Goal: Transaction & Acquisition: Purchase product/service

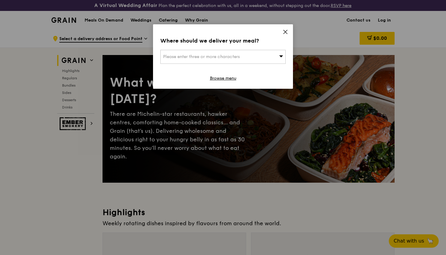
click at [269, 55] on div "Please enter three or more characters" at bounding box center [222, 57] width 125 height 14
type input "530946"
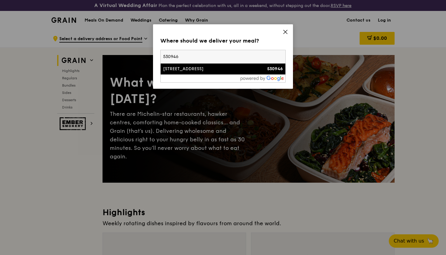
click at [236, 66] on li "[STREET_ADDRESS] 530946" at bounding box center [223, 69] width 125 height 11
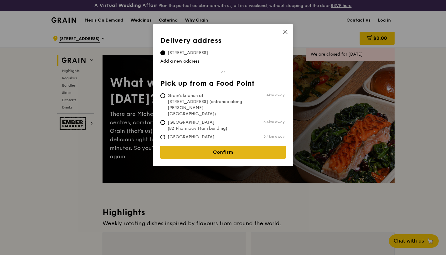
click at [210, 146] on link "Confirm" at bounding box center [222, 152] width 125 height 13
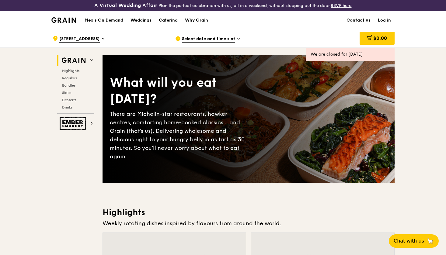
click at [237, 38] on icon at bounding box center [238, 38] width 3 height 5
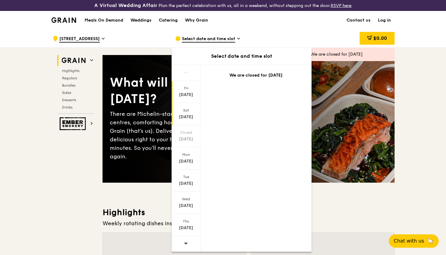
click at [188, 113] on div "[DATE]" at bounding box center [186, 114] width 29 height 22
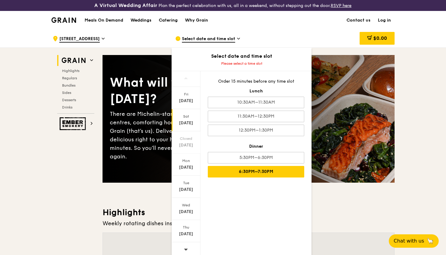
click at [232, 173] on div "6:30PM–7:30PM" at bounding box center [256, 172] width 96 height 12
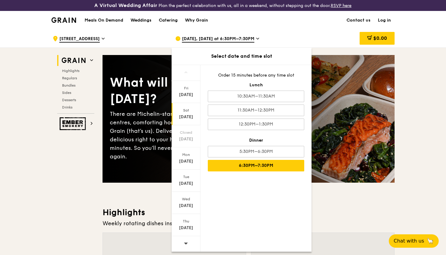
click at [259, 38] on icon at bounding box center [257, 38] width 3 height 5
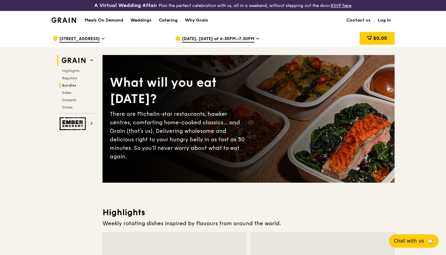
click at [73, 84] on span "Bundles" at bounding box center [69, 85] width 14 height 4
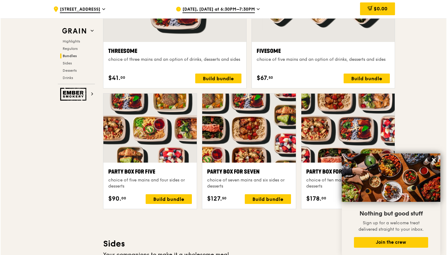
scroll to position [1174, 0]
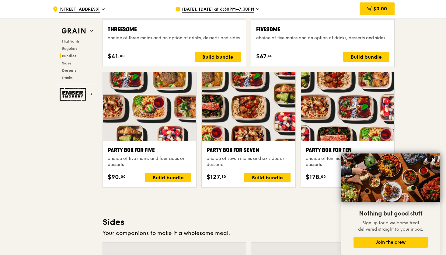
click at [296, 38] on div "choice of five mains and an option of drinks, desserts and sides" at bounding box center [322, 38] width 133 height 6
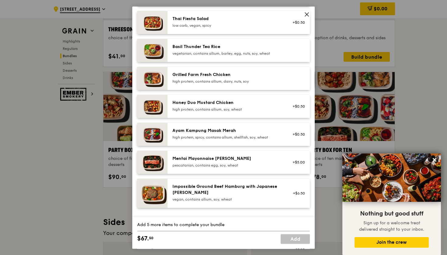
scroll to position [126, 0]
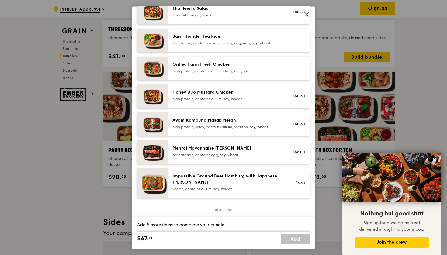
click at [84, 175] on div "Fivesome choice of five mains and an option of drinks, desserts and sides Mains…" at bounding box center [223, 127] width 447 height 255
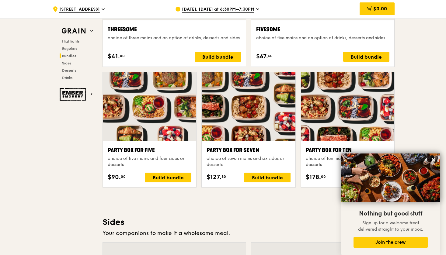
click at [121, 164] on div "choice of five mains and four sides or desserts" at bounding box center [150, 162] width 84 height 12
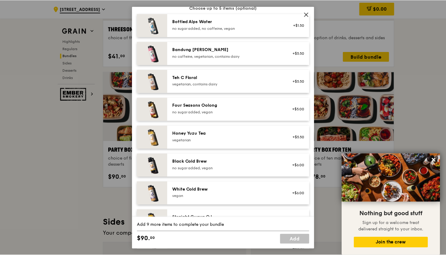
scroll to position [593, 0]
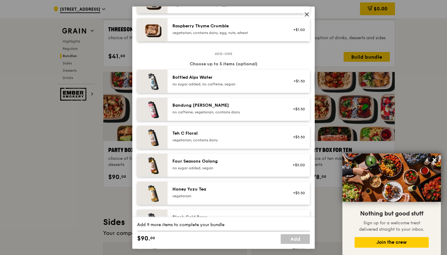
click at [51, 177] on div "Party Box for Five choice of five mains and four sides or desserts Mains Choose…" at bounding box center [223, 127] width 447 height 255
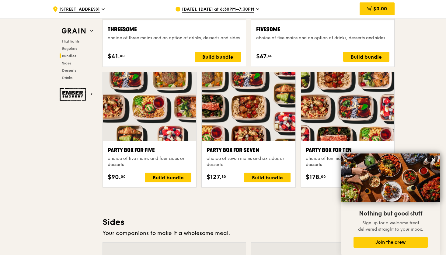
click at [76, 168] on div "Grain Highlights Regulars Bundles Sides Desserts Drinks Ember Smokery What will…" at bounding box center [222, 149] width 343 height 2552
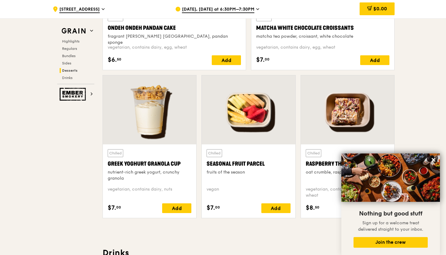
scroll to position [1905, 0]
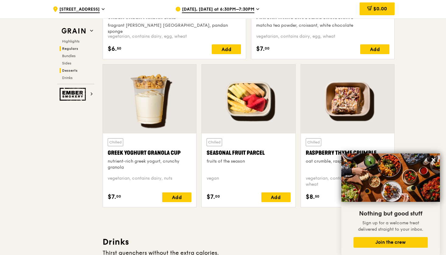
click at [72, 47] on span "Regulars" at bounding box center [70, 49] width 16 height 4
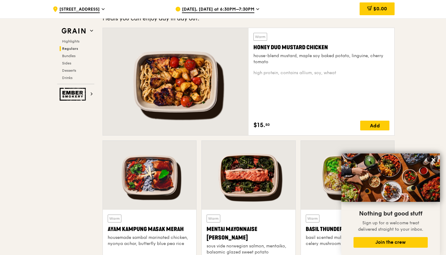
scroll to position [439, 0]
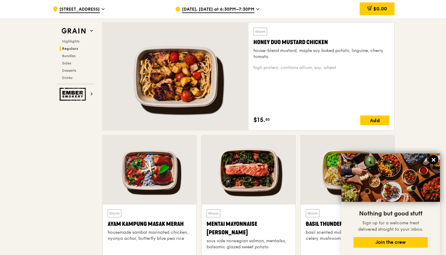
click at [434, 161] on icon at bounding box center [434, 160] width 4 height 4
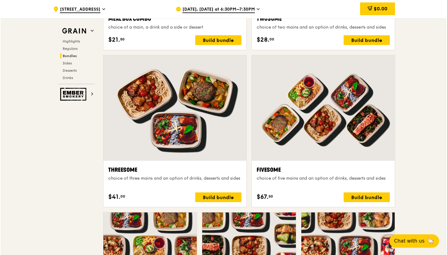
scroll to position [1033, 0]
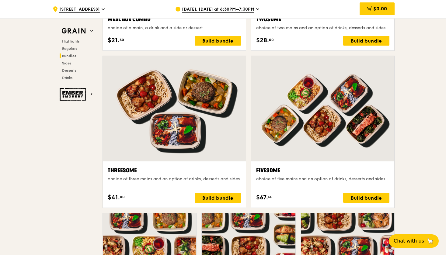
click at [131, 114] on div at bounding box center [174, 109] width 143 height 106
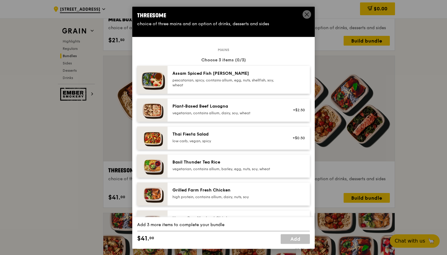
click at [61, 176] on div "Threesome choice of three mains and an option of drinks, desserts and sides Mai…" at bounding box center [223, 127] width 447 height 255
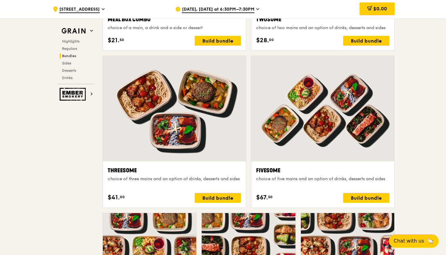
click at [157, 128] on div at bounding box center [174, 109] width 143 height 106
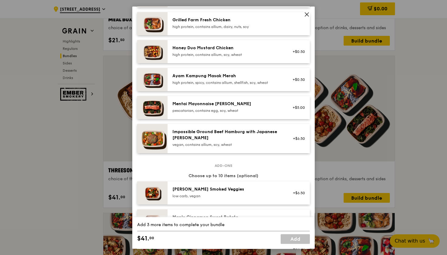
scroll to position [180, 0]
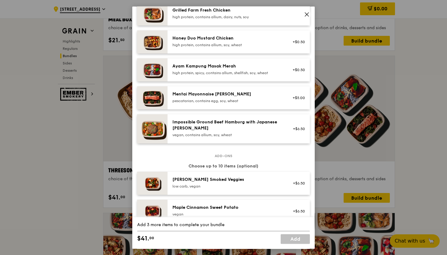
click at [87, 180] on div "Threesome choice of three mains and an option of drinks, desserts and sides Mai…" at bounding box center [223, 127] width 447 height 255
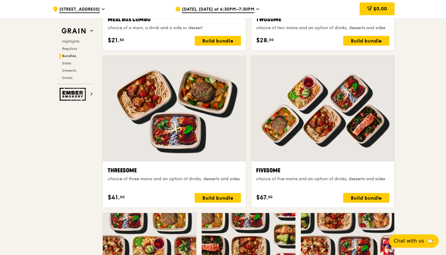
click at [130, 231] on div at bounding box center [149, 247] width 93 height 69
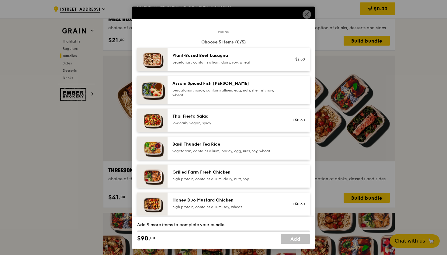
scroll to position [18, 0]
click at [173, 155] on div "Basil Thunder Tea Rice vegetarian, contains allium, barley, egg, nuts, soy, whe…" at bounding box center [227, 148] width 117 height 13
click at [163, 151] on img at bounding box center [152, 148] width 30 height 23
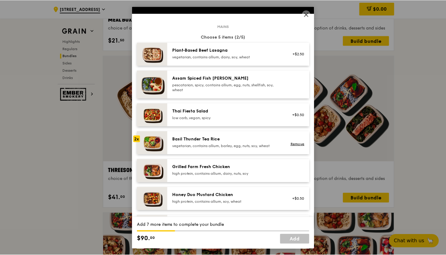
scroll to position [20, 0]
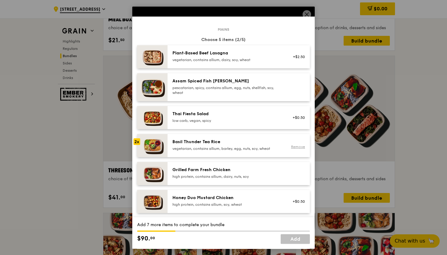
click at [294, 149] on link "Remove" at bounding box center [298, 147] width 14 height 4
click at [44, 210] on div "Party Box for Five choice of five mains and four sides or desserts Mains Choose…" at bounding box center [223, 127] width 447 height 255
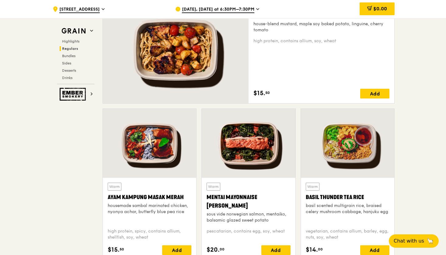
scroll to position [464, 0]
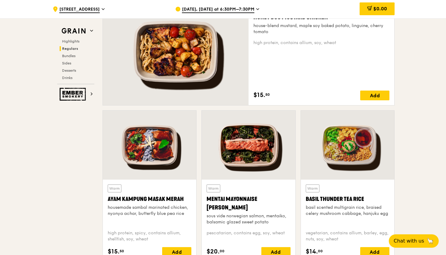
click at [338, 131] on div at bounding box center [347, 145] width 93 height 69
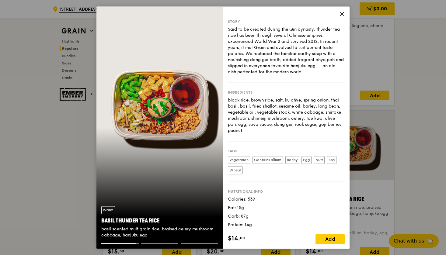
click at [402, 99] on div "Warm Basil Thunder Tea [PERSON_NAME] scented multigrain rice, braised celery mu…" at bounding box center [223, 127] width 446 height 255
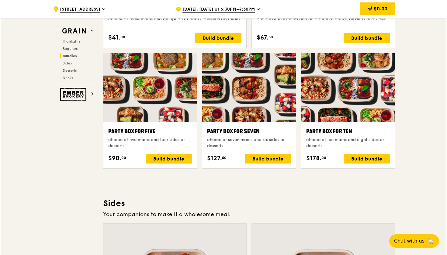
scroll to position [1188, 0]
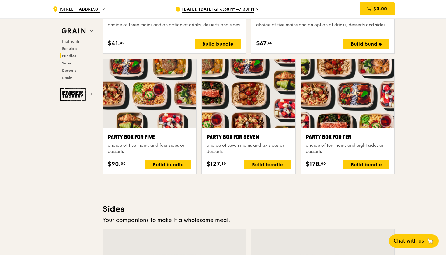
click at [166, 105] on div at bounding box center [149, 93] width 93 height 69
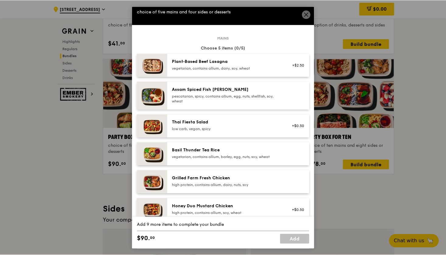
scroll to position [11, 0]
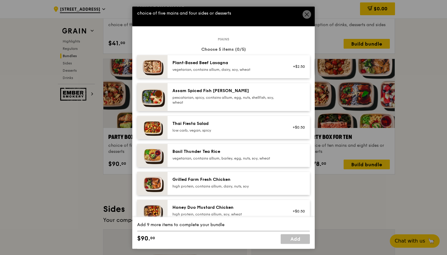
click at [82, 152] on div "Party Box for Five choice of five mains and four sides or desserts Mains Choose…" at bounding box center [223, 127] width 447 height 255
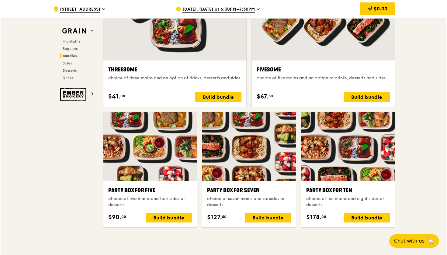
scroll to position [1176, 0]
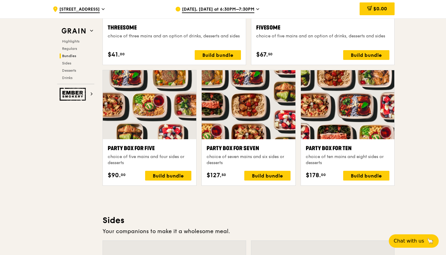
click at [162, 103] on div at bounding box center [149, 104] width 93 height 69
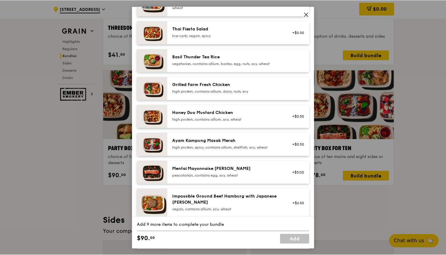
scroll to position [108, 0]
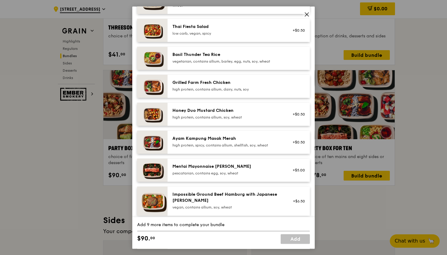
click at [443, 82] on div "Party Box for Five choice of five mains and four sides or desserts Mains Choose…" at bounding box center [223, 127] width 447 height 255
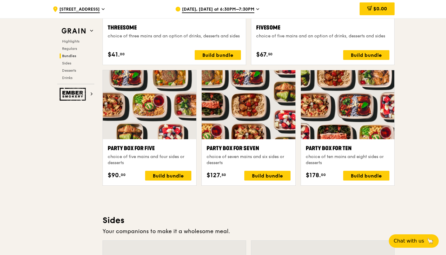
click at [410, 104] on div ".cls-1 { fill: none; stroke: #fff; stroke-linecap: round; stroke-linejoin: roun…" at bounding box center [223, 138] width 446 height 2570
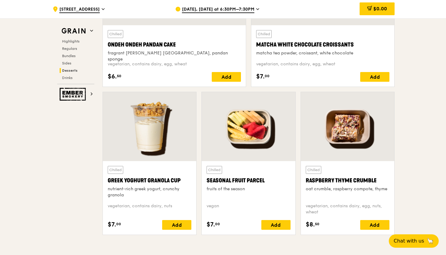
scroll to position [1880, 0]
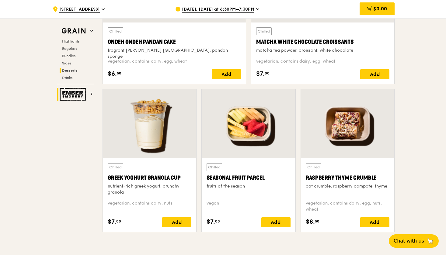
click at [76, 100] on img at bounding box center [74, 94] width 28 height 13
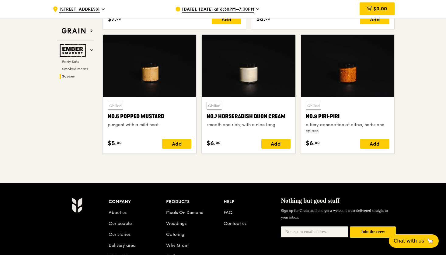
scroll to position [655, 0]
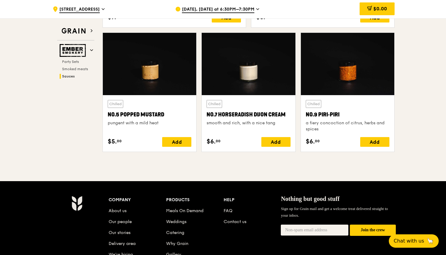
click at [69, 37] on div "Grain" at bounding box center [75, 33] width 37 height 15
click at [69, 35] on img at bounding box center [74, 31] width 28 height 11
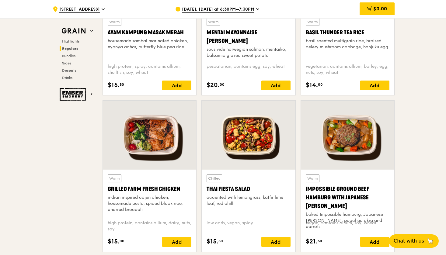
scroll to position [631, 0]
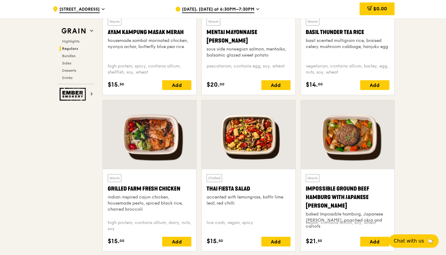
click at [246, 121] on div at bounding box center [248, 134] width 93 height 69
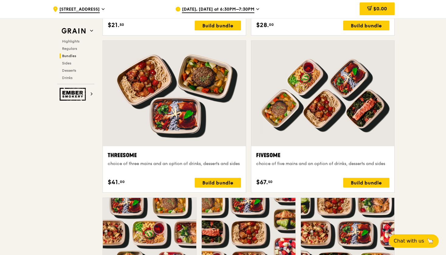
scroll to position [1050, 0]
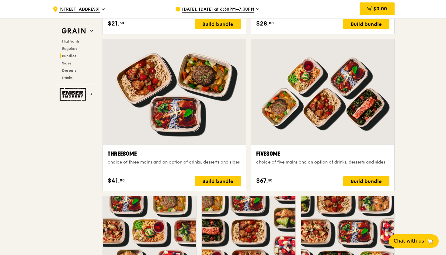
click at [70, 37] on div "Grain Highlights Regulars Bundles Sides Desserts Drinks" at bounding box center [75, 55] width 37 height 59
click at [70, 39] on span "Highlights" at bounding box center [71, 41] width 19 height 4
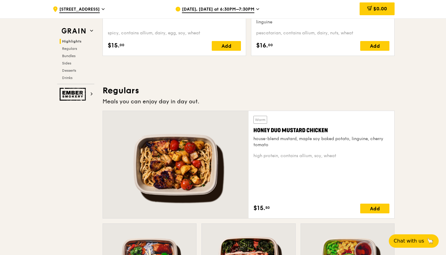
scroll to position [367, 0]
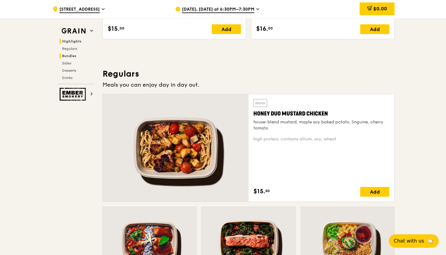
click at [72, 58] on span "Bundles" at bounding box center [69, 56] width 14 height 4
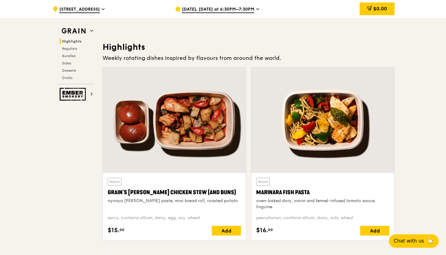
scroll to position [184, 0]
